Goal: Task Accomplishment & Management: Manage account settings

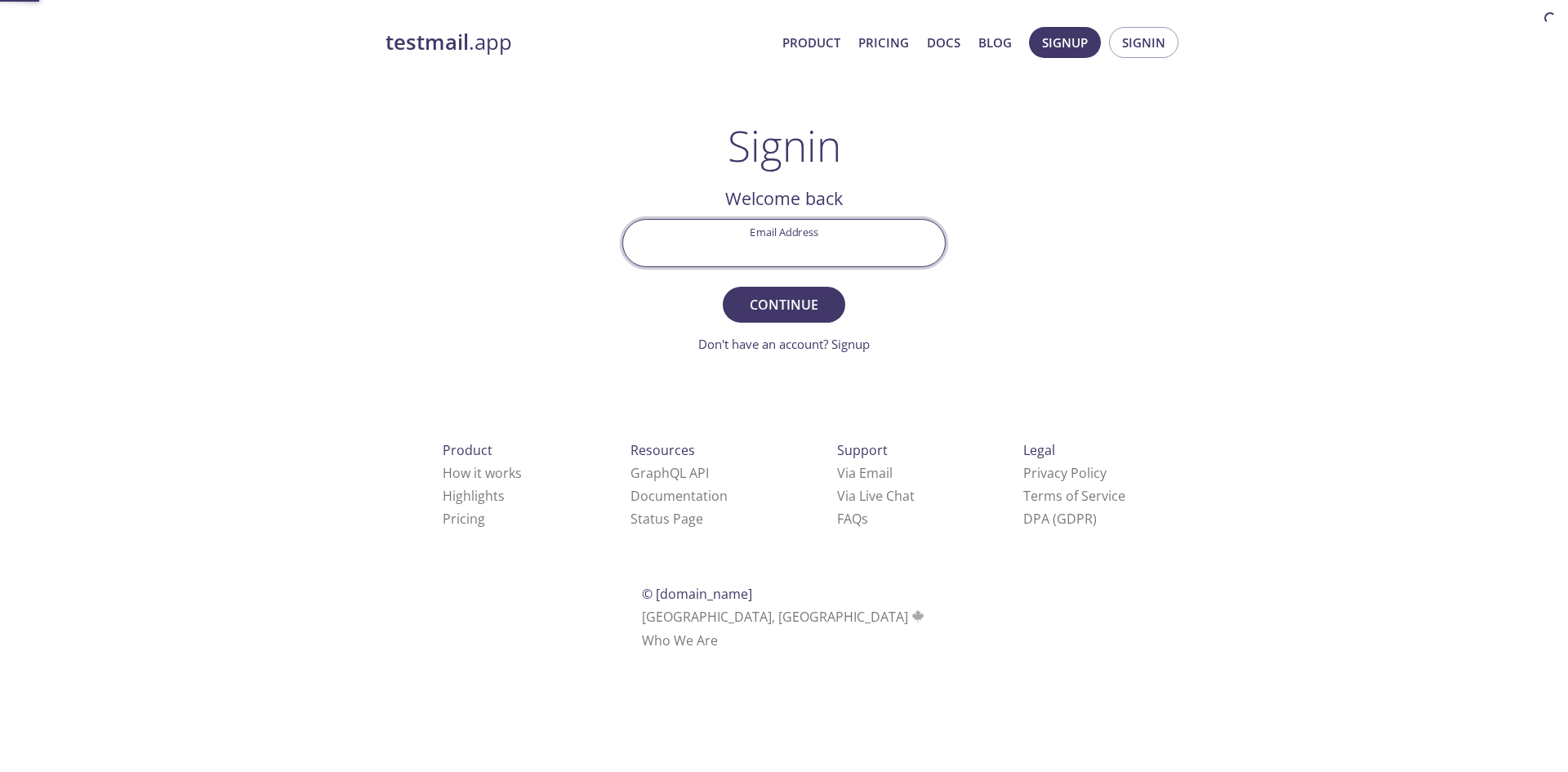
click at [866, 244] on input "Email Address" at bounding box center [783, 243] width 322 height 47
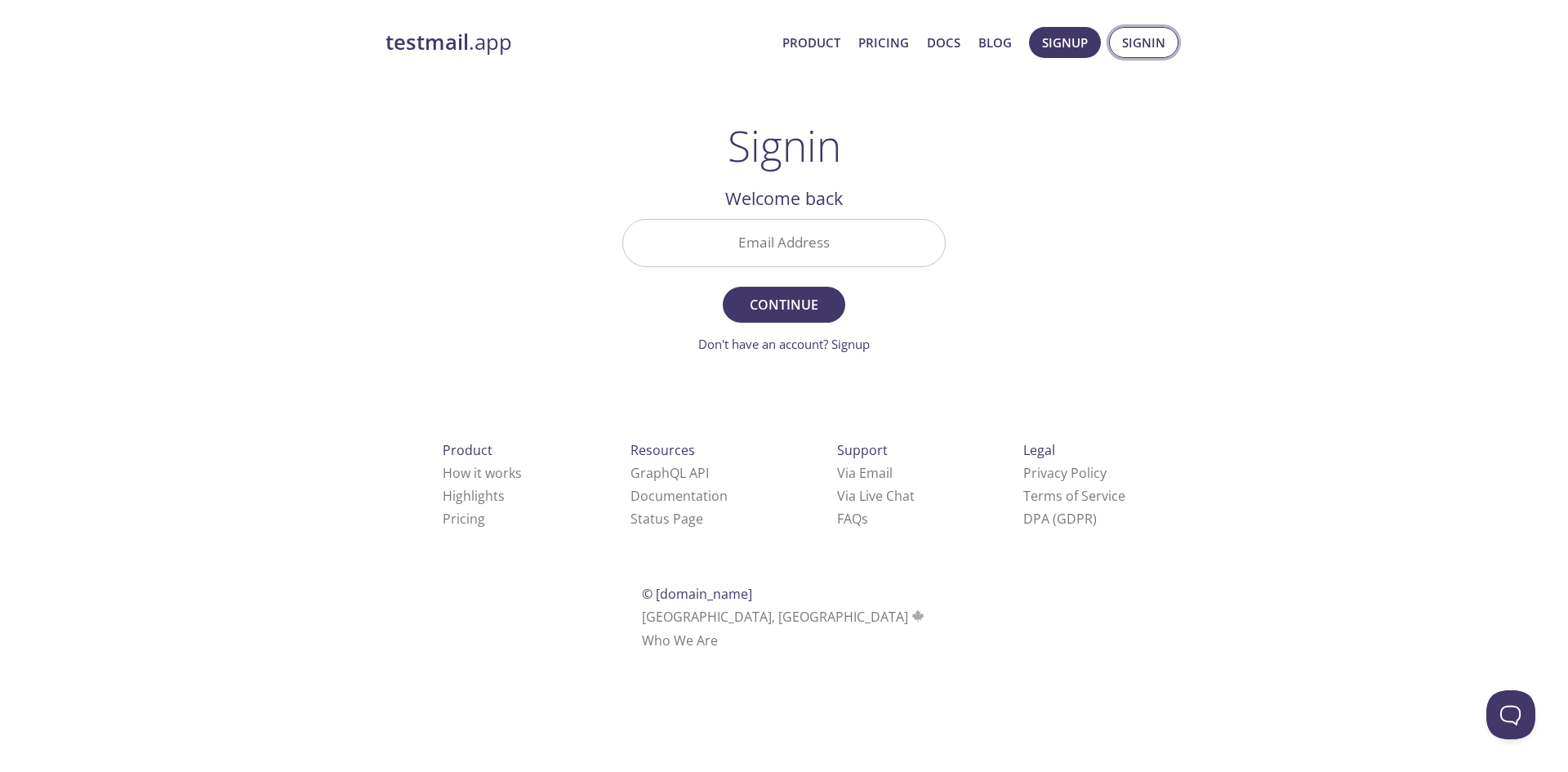
click at [1149, 47] on span "Signin" at bounding box center [1144, 42] width 43 height 21
click at [1143, 48] on span "Signin" at bounding box center [1144, 42] width 43 height 21
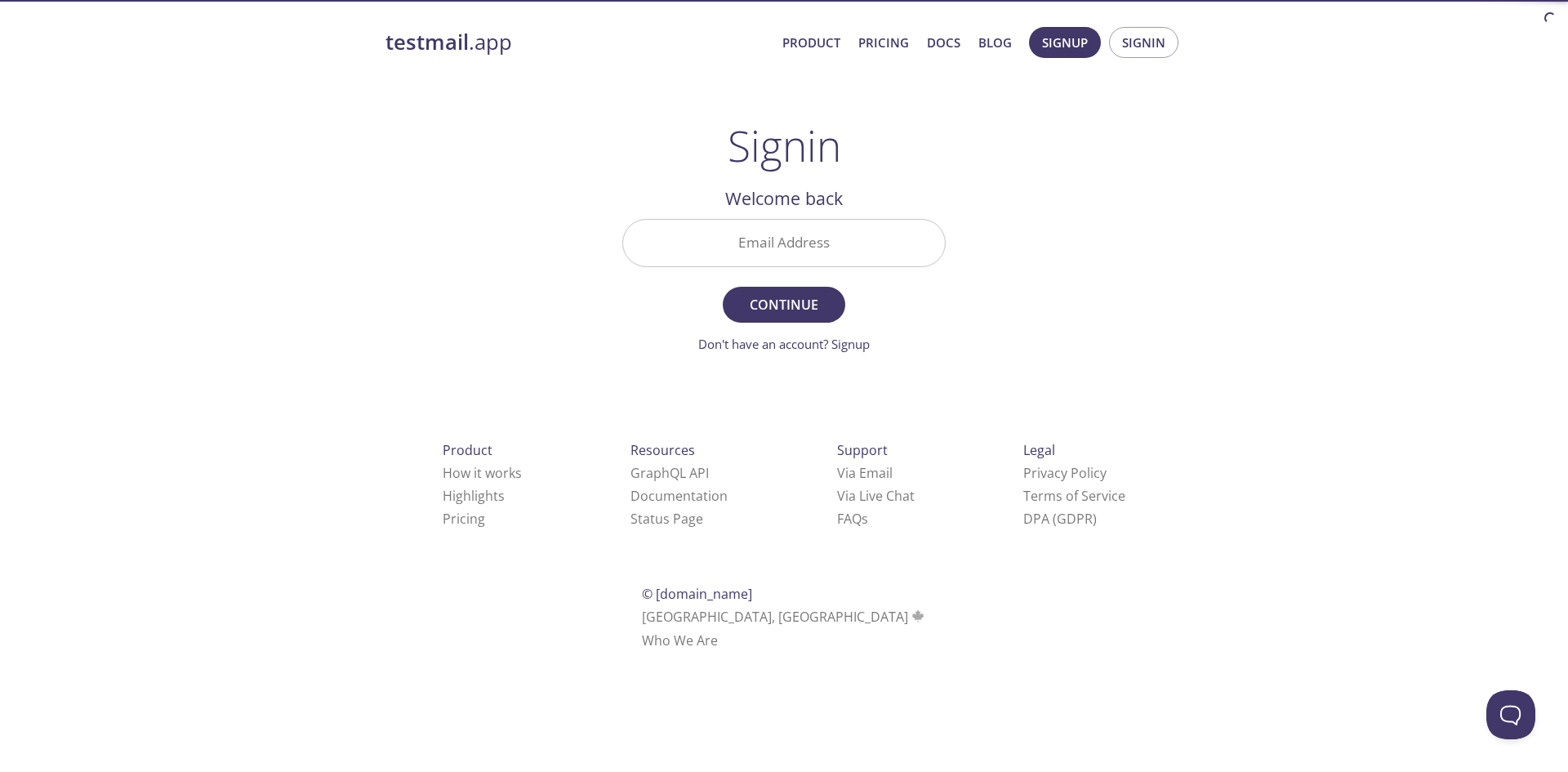
click at [801, 219] on div at bounding box center [784, 243] width 323 height 48
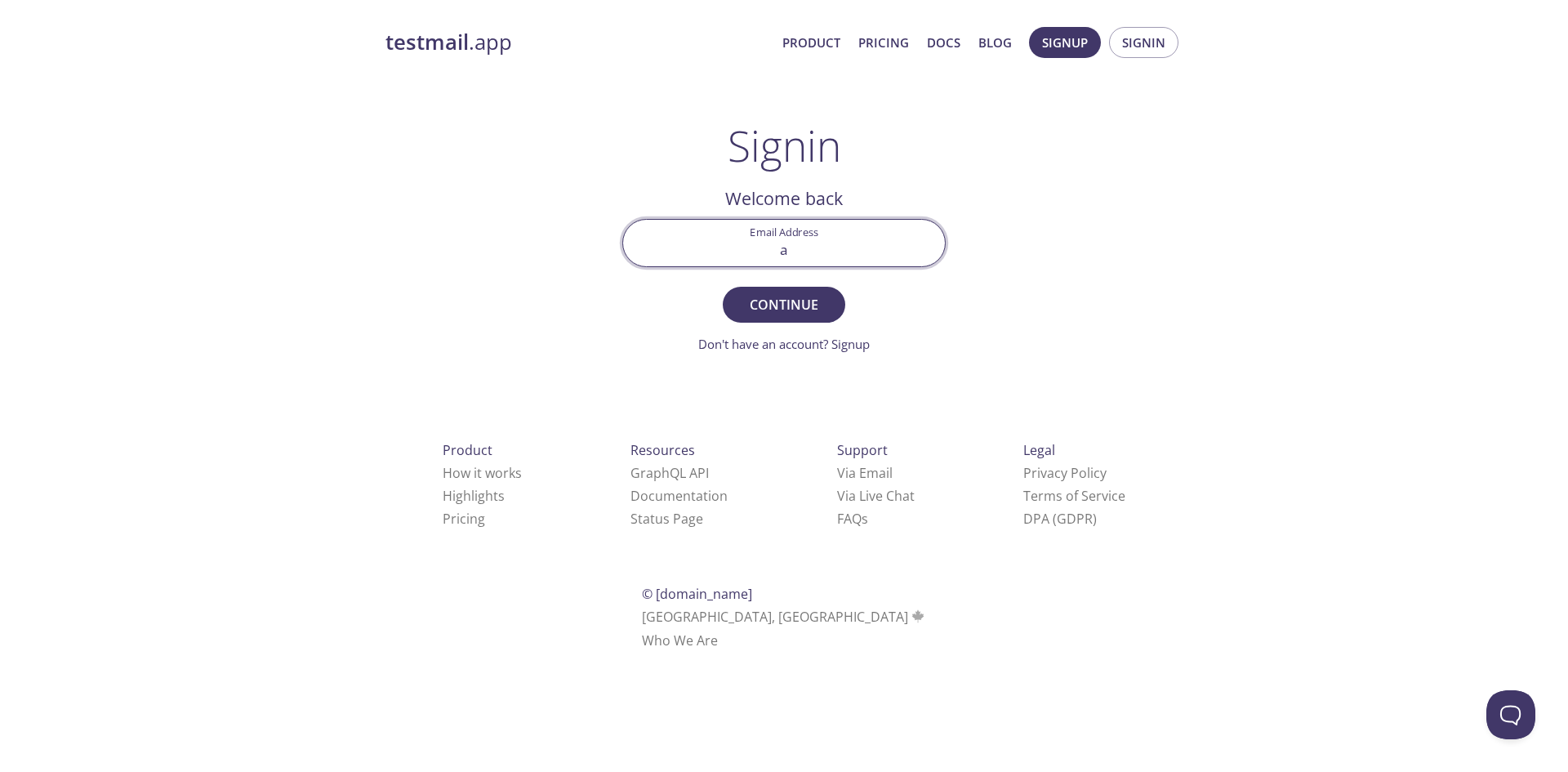
type input "a"
drag, startPoint x: 865, startPoint y: 255, endPoint x: 491, endPoint y: 217, distance: 375.9
click at [504, 219] on div "testmail .app Product Pricing Docs Blog Signup Signin Signin Welcome back Email…" at bounding box center [783, 357] width 836 height 682
paste input "text"
click at [816, 254] on input "Email Address" at bounding box center [783, 243] width 322 height 47
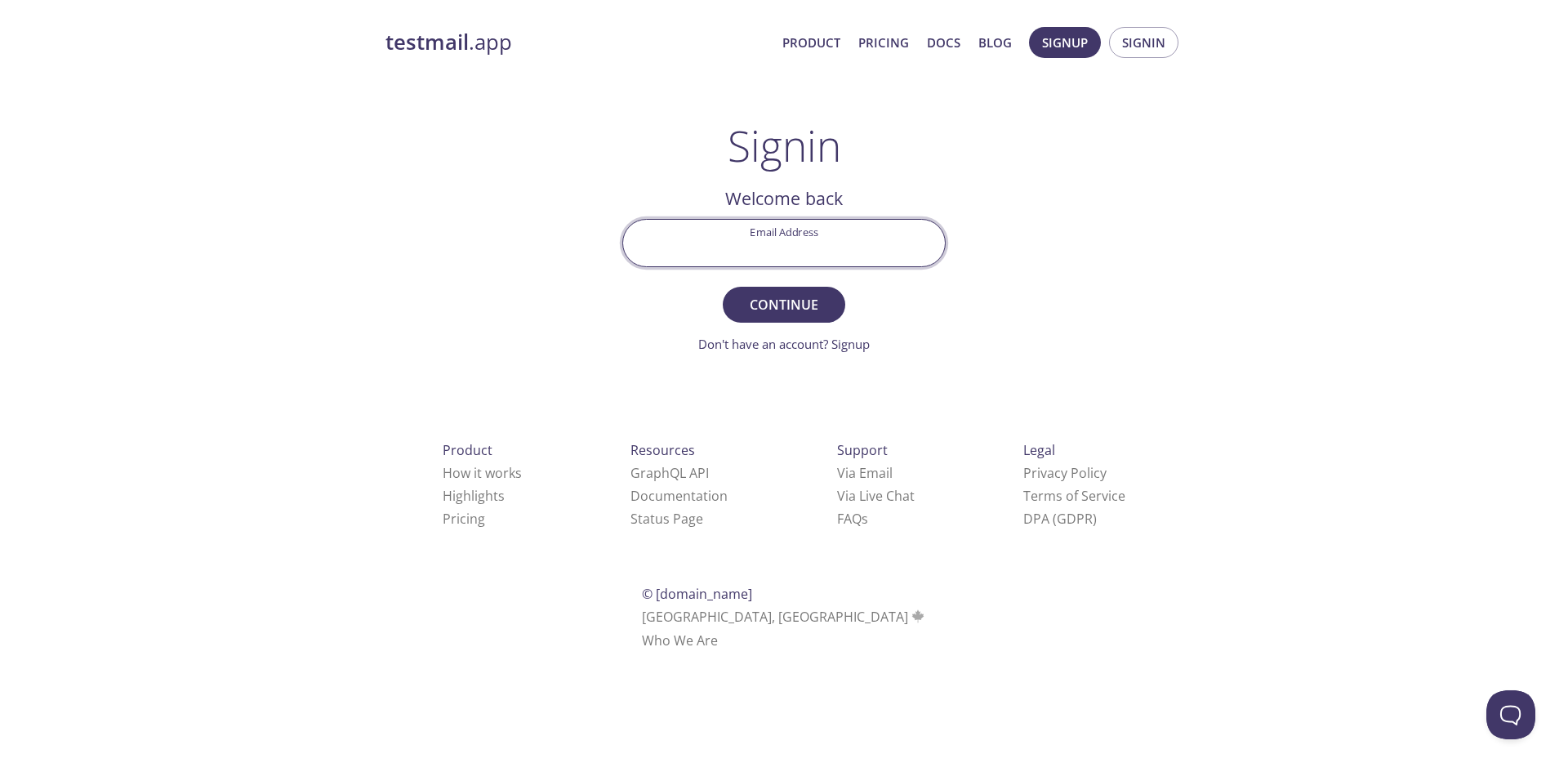
click at [816, 254] on input "Email Address" at bounding box center [783, 243] width 322 height 47
click at [723, 256] on input "Email Address" at bounding box center [783, 243] width 322 height 47
paste input "[EMAIL_ADDRESS][PERSON_NAME][DOMAIN_NAME]"
click at [763, 307] on span "Continue" at bounding box center [784, 305] width 87 height 23
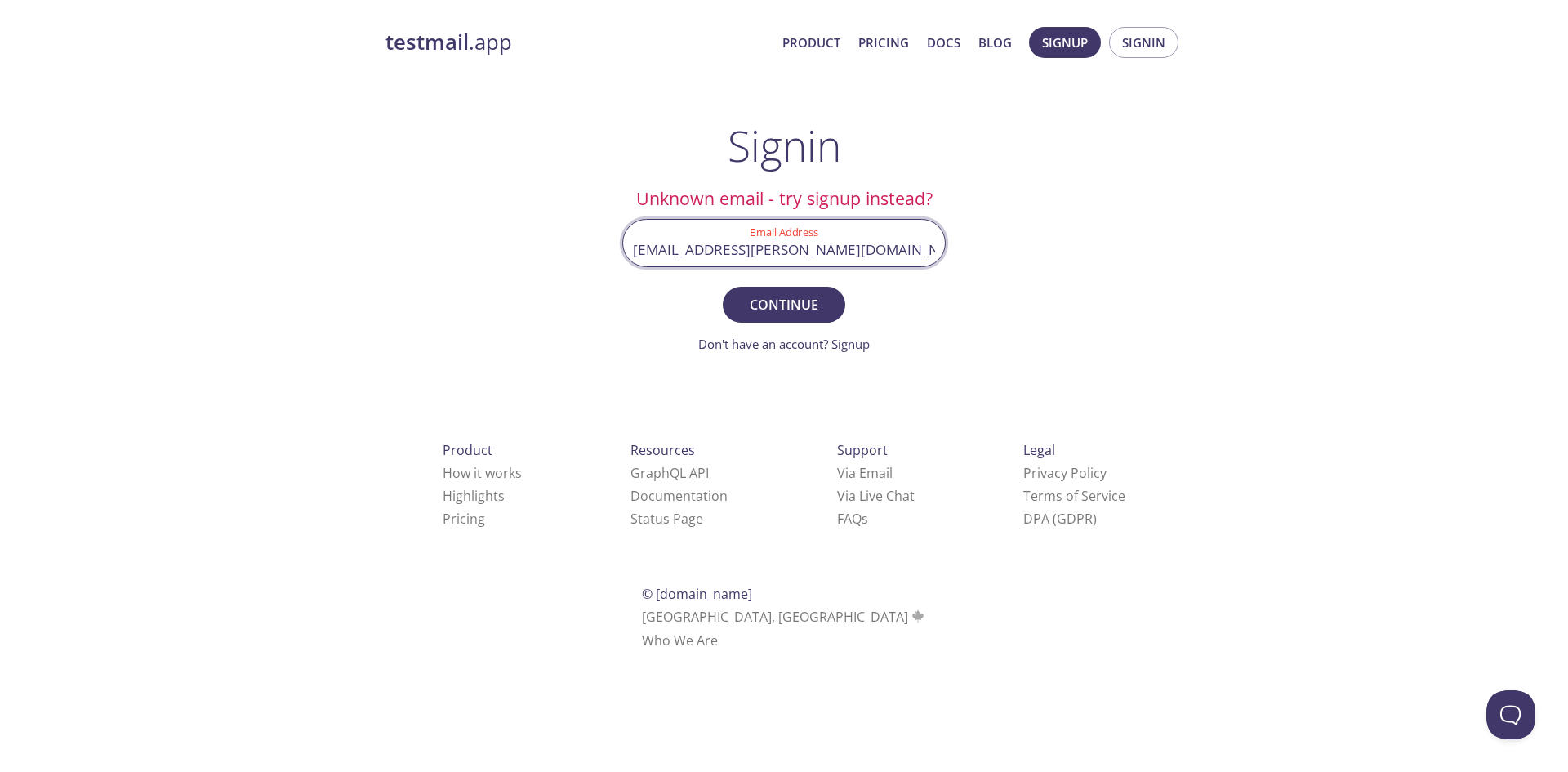
drag, startPoint x: 821, startPoint y: 252, endPoint x: 679, endPoint y: 260, distance: 142.2
click at [679, 260] on input "[EMAIL_ADDRESS][PERSON_NAME][DOMAIN_NAME]" at bounding box center [783, 243] width 322 height 47
type input "[EMAIL_ADDRESS][DOMAIN_NAME]"
click at [722, 286] on button "Continue" at bounding box center [783, 304] width 122 height 36
